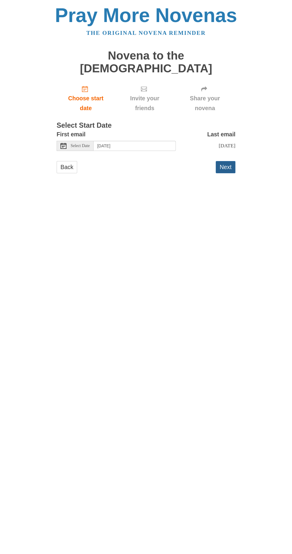
click at [232, 161] on button "Next" at bounding box center [225, 167] width 20 height 12
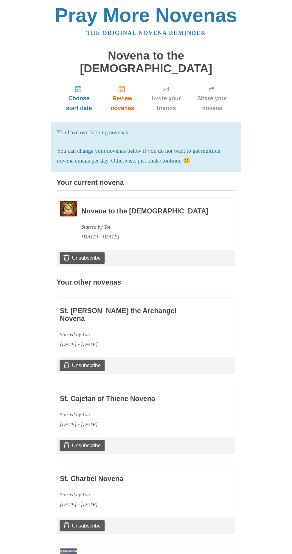
scroll to position [88, 0]
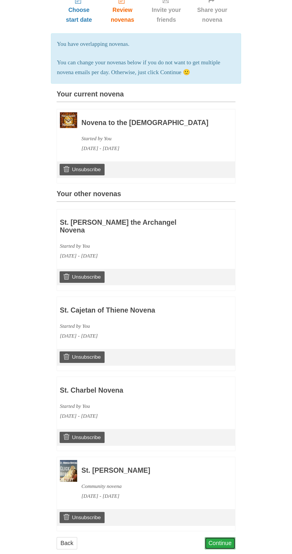
click at [224, 537] on link "Continue" at bounding box center [219, 543] width 31 height 12
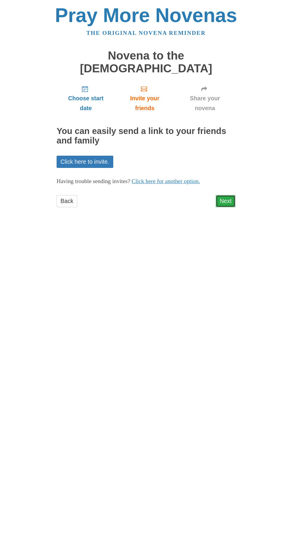
click at [232, 195] on link "Next" at bounding box center [225, 201] width 20 height 12
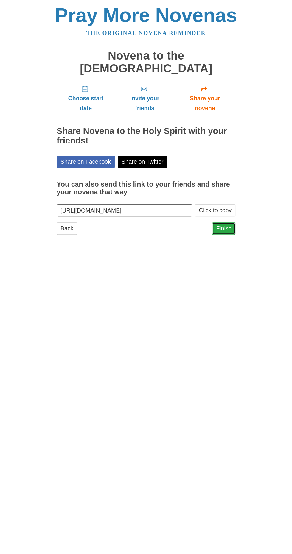
click at [232, 222] on link "Finish" at bounding box center [223, 228] width 23 height 12
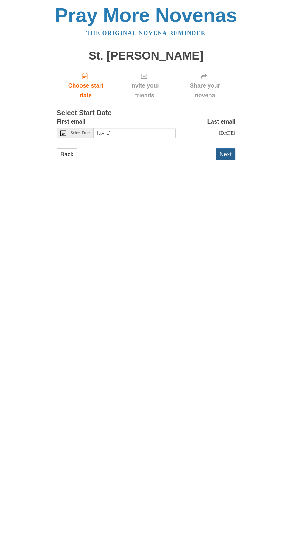
click at [232, 151] on button "Next" at bounding box center [225, 154] width 20 height 12
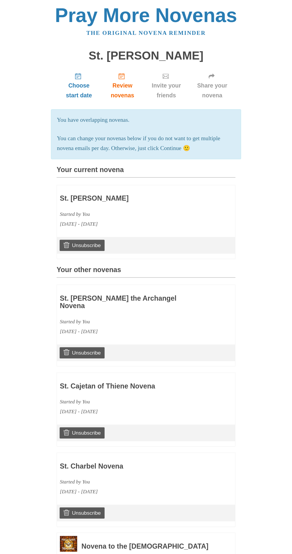
scroll to position [168, 0]
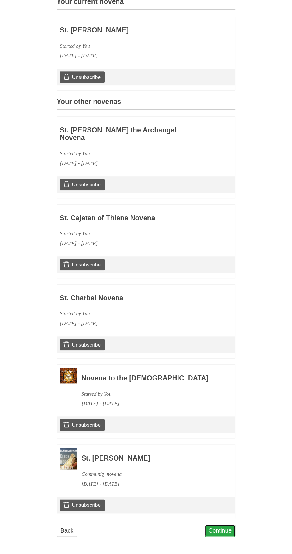
click at [232, 532] on link "Continue" at bounding box center [219, 530] width 31 height 12
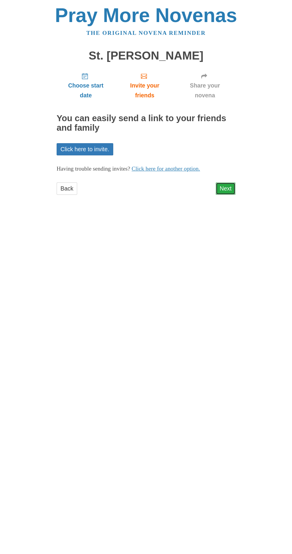
click at [226, 182] on link "Next" at bounding box center [225, 188] width 20 height 12
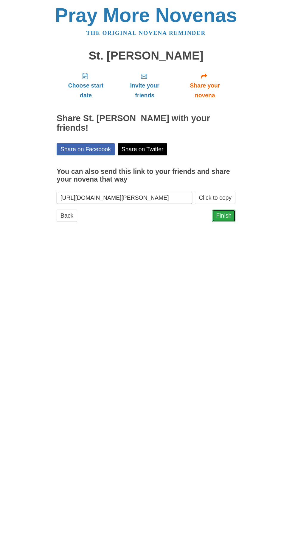
click at [232, 210] on link "Finish" at bounding box center [223, 216] width 23 height 12
